Goal: Use online tool/utility: Utilize a website feature to perform a specific function

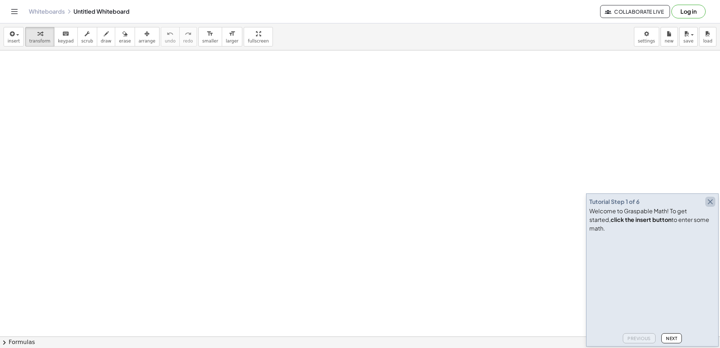
click at [709, 206] on icon "button" at bounding box center [709, 201] width 9 height 9
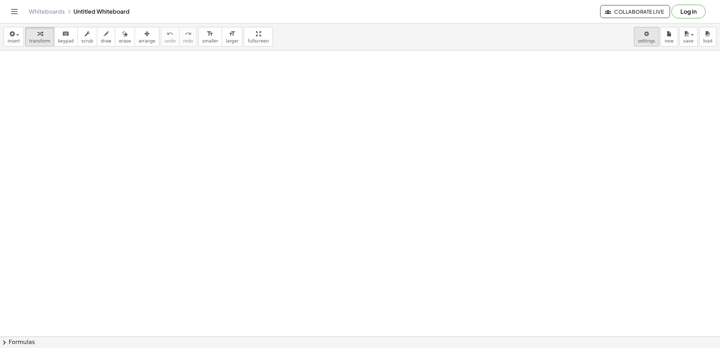
click at [641, 37] on body "Graspable Math Activities Get Started Activity Bank Assigned Work Classes White…" at bounding box center [360, 174] width 720 height 348
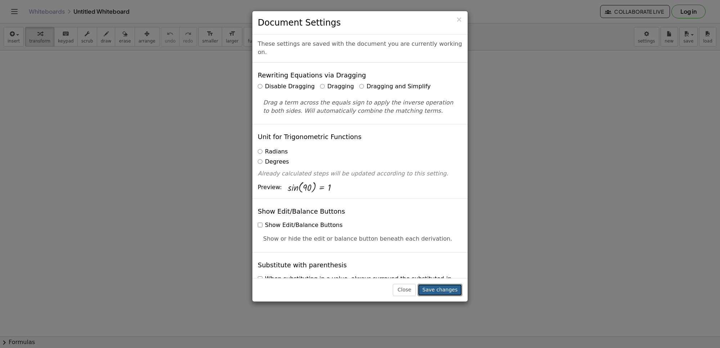
click at [449, 288] on button "Save changes" at bounding box center [439, 289] width 45 height 12
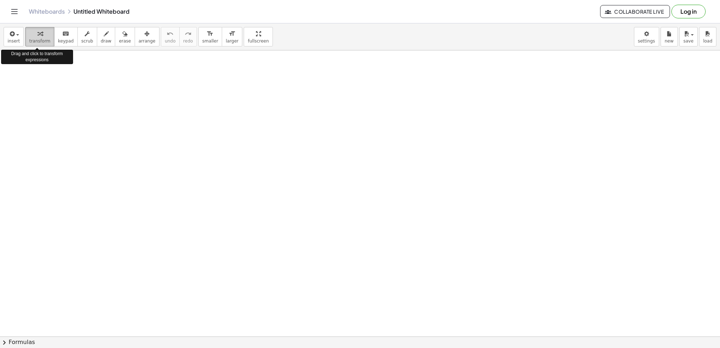
click at [32, 37] on div "button" at bounding box center [39, 33] width 21 height 9
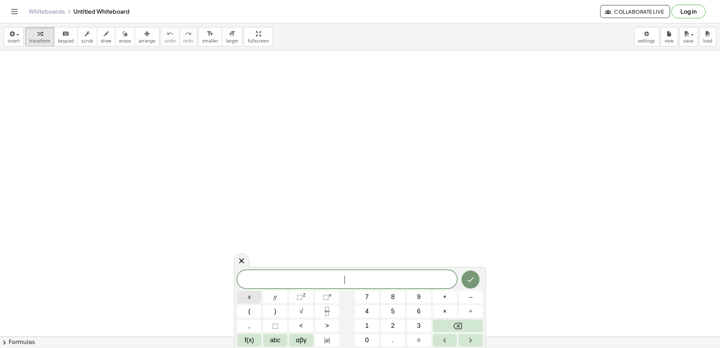
click at [250, 295] on span "x" at bounding box center [249, 297] width 3 height 10
click at [301, 290] on button "⬚ 2" at bounding box center [301, 296] width 24 height 13
click at [463, 322] on button "Backspace" at bounding box center [457, 325] width 50 height 13
click at [329, 297] on sup "n" at bounding box center [330, 294] width 3 height 5
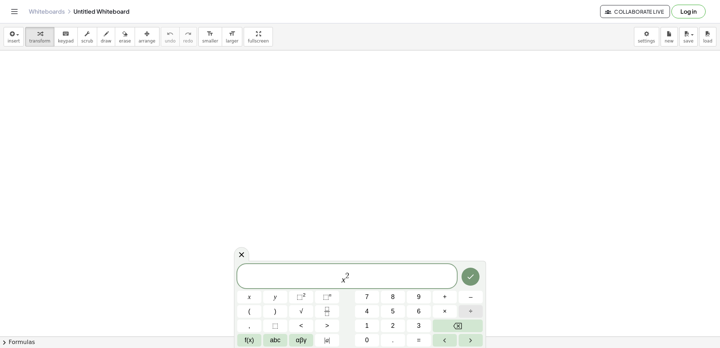
click at [472, 316] on button "÷" at bounding box center [470, 311] width 24 height 13
click at [473, 325] on button "Backspace" at bounding box center [457, 325] width 50 height 13
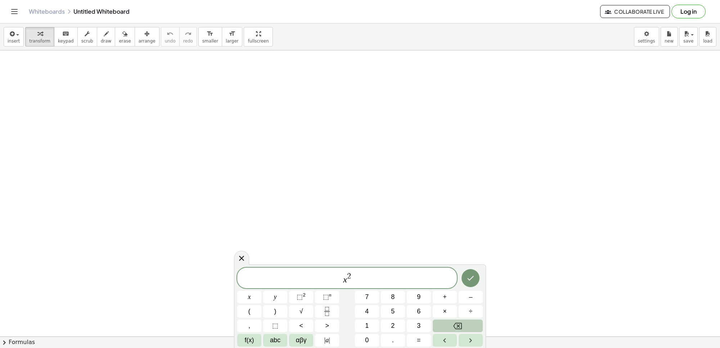
click at [473, 325] on button "Backspace" at bounding box center [457, 325] width 50 height 13
click at [469, 276] on icon "Done" at bounding box center [470, 277] width 9 height 9
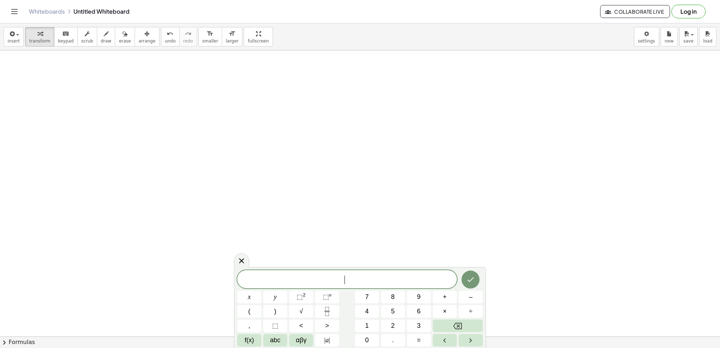
click at [362, 297] on button "7" at bounding box center [367, 296] width 24 height 13
click at [248, 297] on span "x" at bounding box center [249, 297] width 3 height 10
click at [473, 273] on button "Done" at bounding box center [470, 279] width 18 height 18
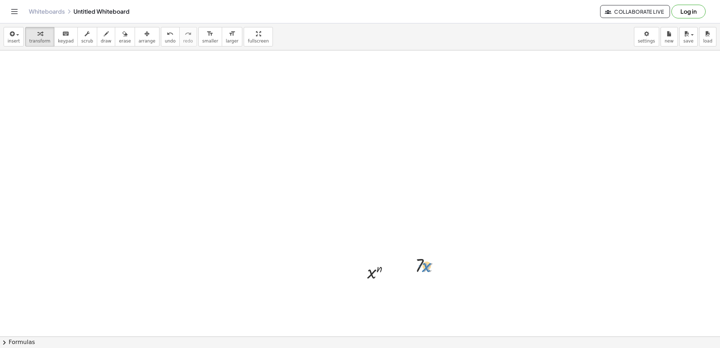
click at [422, 264] on div at bounding box center [429, 264] width 37 height 24
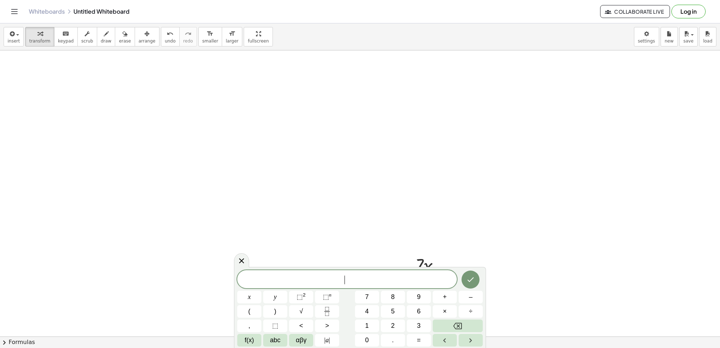
click at [400, 308] on button "5" at bounding box center [393, 311] width 24 height 13
click at [448, 321] on button "Backspace" at bounding box center [457, 325] width 50 height 13
click at [367, 295] on span "7" at bounding box center [367, 297] width 4 height 10
click at [241, 295] on button "x" at bounding box center [249, 296] width 24 height 13
click at [272, 324] on button "⬚" at bounding box center [275, 325] width 24 height 13
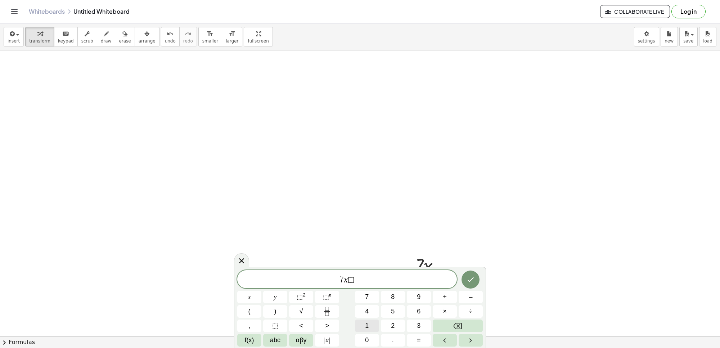
click at [366, 327] on span "1" at bounding box center [367, 326] width 4 height 10
click at [451, 324] on button "Backspace" at bounding box center [457, 325] width 50 height 13
click at [330, 294] on sup "n" at bounding box center [330, 294] width 3 height 5
click at [470, 277] on icon "Done" at bounding box center [470, 277] width 9 height 9
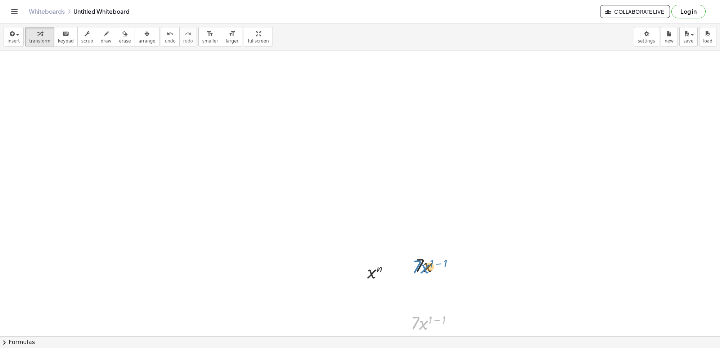
drag, startPoint x: 423, startPoint y: 324, endPoint x: 425, endPoint y: 268, distance: 56.1
drag, startPoint x: 421, startPoint y: 263, endPoint x: 410, endPoint y: 320, distance: 58.6
click at [418, 242] on div at bounding box center [360, 146] width 720 height 856
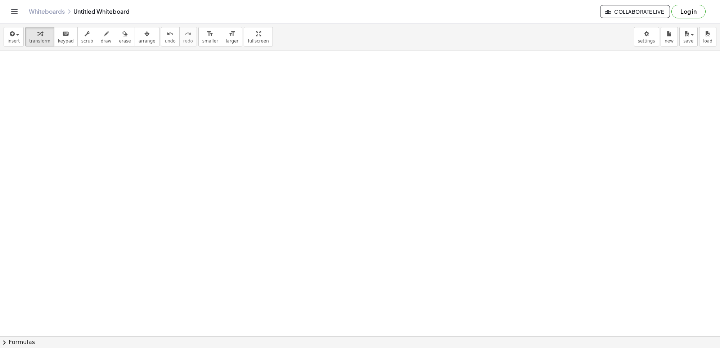
click at [418, 242] on div at bounding box center [360, 146] width 720 height 856
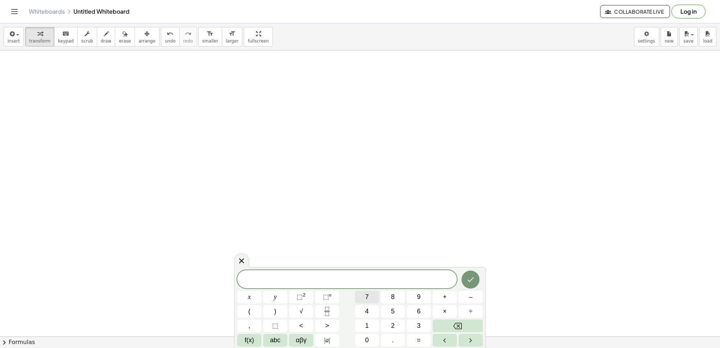
click at [355, 301] on button "7" at bounding box center [367, 296] width 24 height 13
click at [252, 297] on button "x" at bounding box center [249, 296] width 24 height 13
click at [329, 294] on sup "n" at bounding box center [330, 294] width 3 height 5
click at [456, 320] on button "Backspace" at bounding box center [457, 325] width 50 height 13
click at [304, 292] on sup "2" at bounding box center [304, 294] width 3 height 5
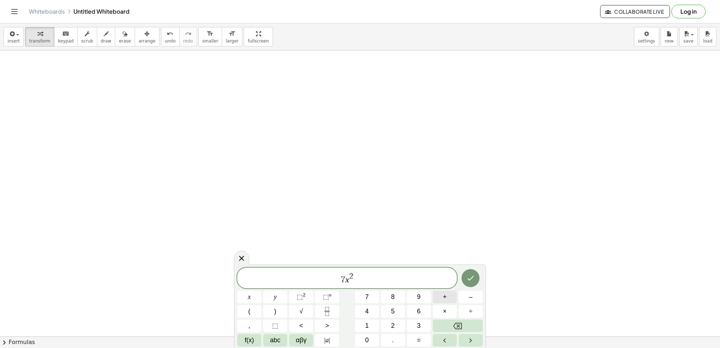
click at [441, 298] on button "+" at bounding box center [444, 296] width 24 height 13
click at [410, 324] on button "3" at bounding box center [419, 325] width 24 height 13
click at [254, 298] on button "x" at bounding box center [249, 296] width 24 height 13
click at [438, 299] on button "+" at bounding box center [444, 296] width 24 height 13
click at [393, 324] on span "2" at bounding box center [393, 326] width 4 height 10
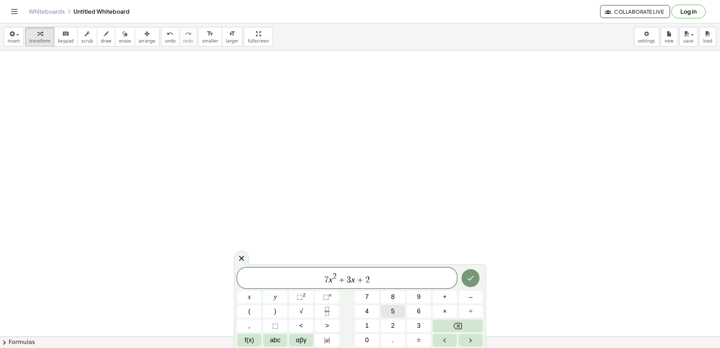
click at [387, 310] on button "5" at bounding box center [393, 311] width 24 height 13
click at [466, 272] on button "Done" at bounding box center [470, 278] width 18 height 18
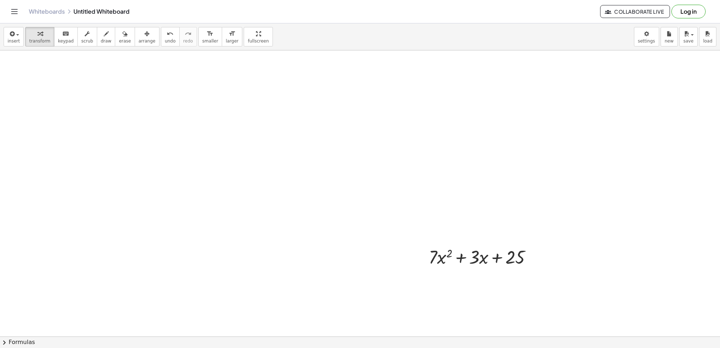
click at [352, 285] on div at bounding box center [360, 146] width 720 height 856
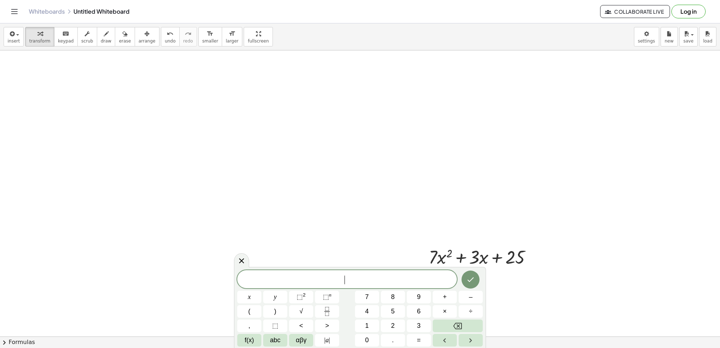
click at [352, 285] on div "​" at bounding box center [346, 279] width 219 height 18
click at [391, 321] on button "2" at bounding box center [393, 325] width 24 height 13
click at [446, 316] on span "×" at bounding box center [444, 311] width 4 height 10
click at [368, 298] on button "7" at bounding box center [367, 296] width 24 height 13
click at [239, 298] on button "x" at bounding box center [249, 296] width 24 height 13
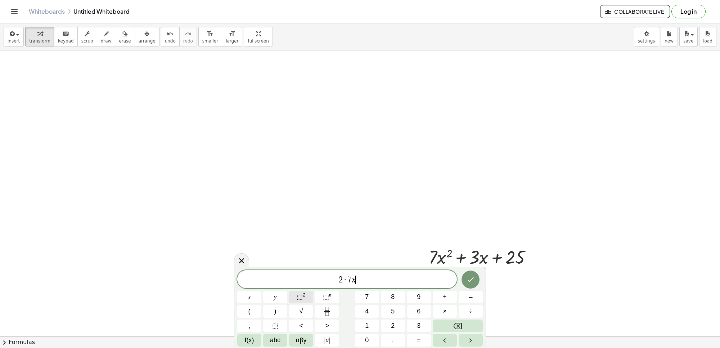
click at [305, 299] on button "⬚ 2" at bounding box center [301, 296] width 24 height 13
click at [357, 273] on span "2 ​" at bounding box center [356, 276] width 4 height 8
click at [474, 294] on button "–" at bounding box center [470, 296] width 24 height 13
click at [371, 321] on button "1" at bounding box center [367, 325] width 24 height 13
click at [362, 283] on span "2 · 7 x 2 − 1 ​" at bounding box center [346, 278] width 219 height 13
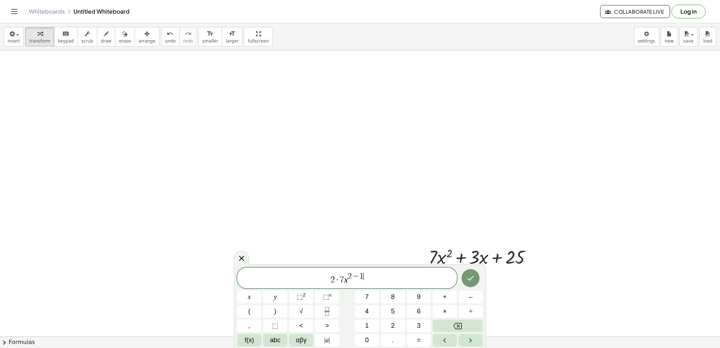
click at [362, 280] on span "1" at bounding box center [361, 276] width 4 height 8
click at [356, 281] on span "2 · 7 x 2 − ​ 1" at bounding box center [346, 278] width 219 height 13
click at [363, 281] on span "2 · 7 x 2 − 1 ​" at bounding box center [346, 278] width 219 height 13
click at [434, 290] on button "+" at bounding box center [444, 296] width 24 height 13
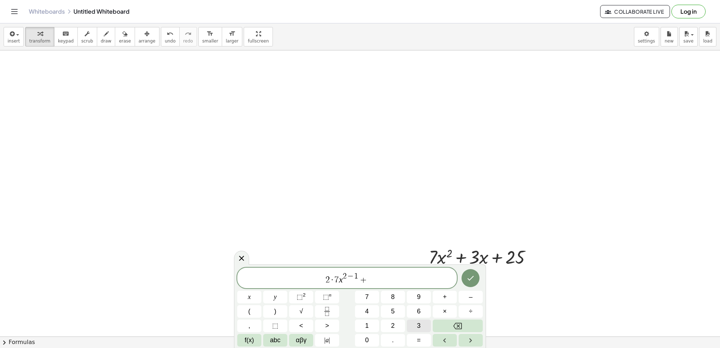
click at [414, 323] on button "3" at bounding box center [419, 325] width 24 height 13
click at [387, 339] on button "." at bounding box center [393, 339] width 24 height 13
click at [357, 321] on button "1" at bounding box center [367, 325] width 24 height 13
click at [244, 295] on button "x" at bounding box center [249, 296] width 24 height 13
click at [425, 148] on div at bounding box center [360, 146] width 720 height 856
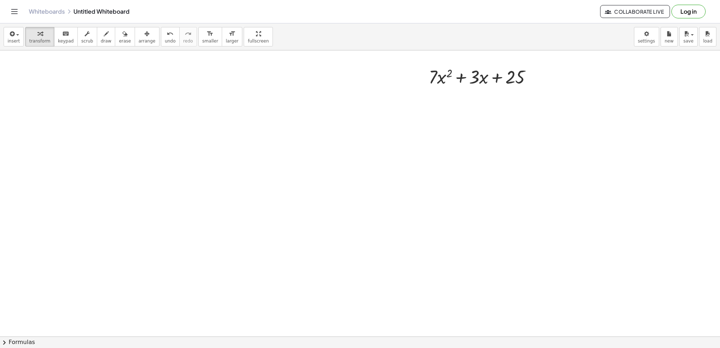
scroll to position [557, 0]
